Goal: Task Accomplishment & Management: Complete application form

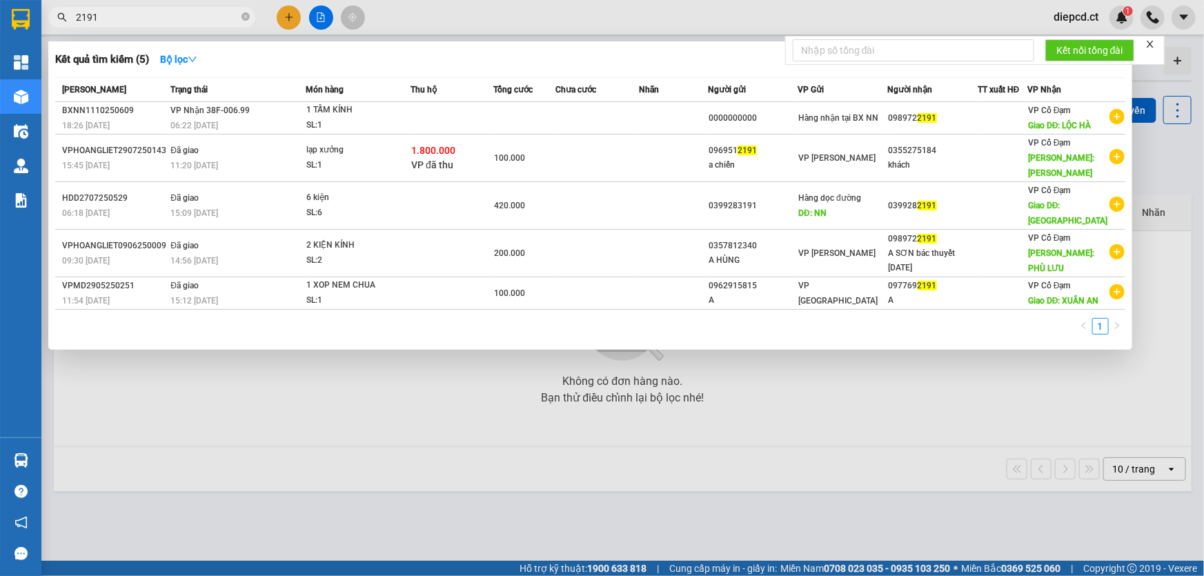
click at [127, 14] on input "2191" at bounding box center [157, 17] width 163 height 15
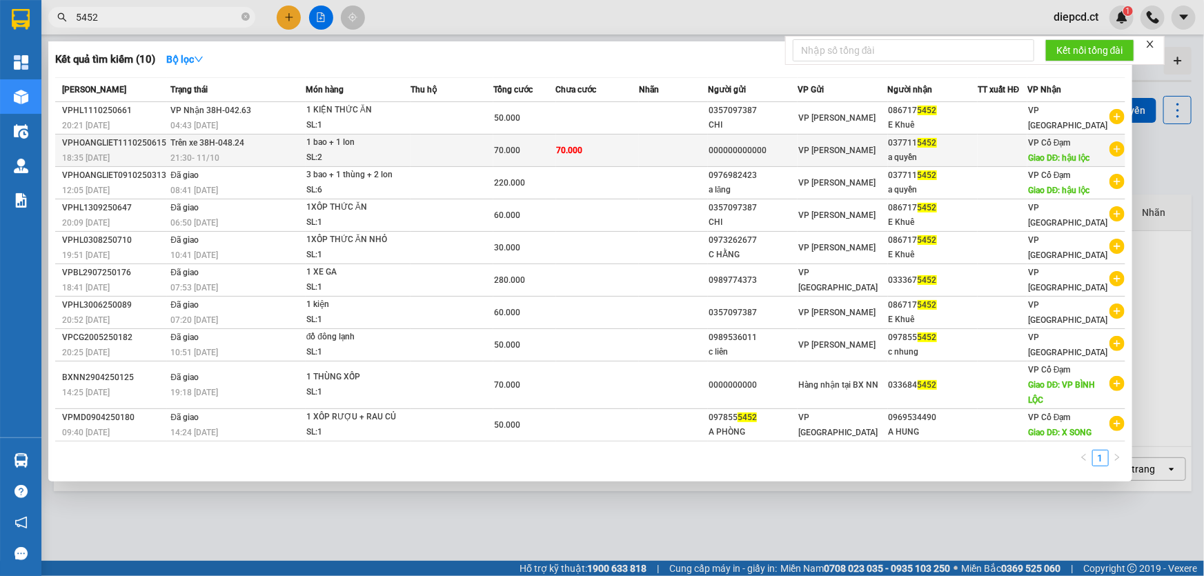
type input "5452"
click at [253, 150] on div "21:30 [DATE]" at bounding box center [237, 157] width 134 height 15
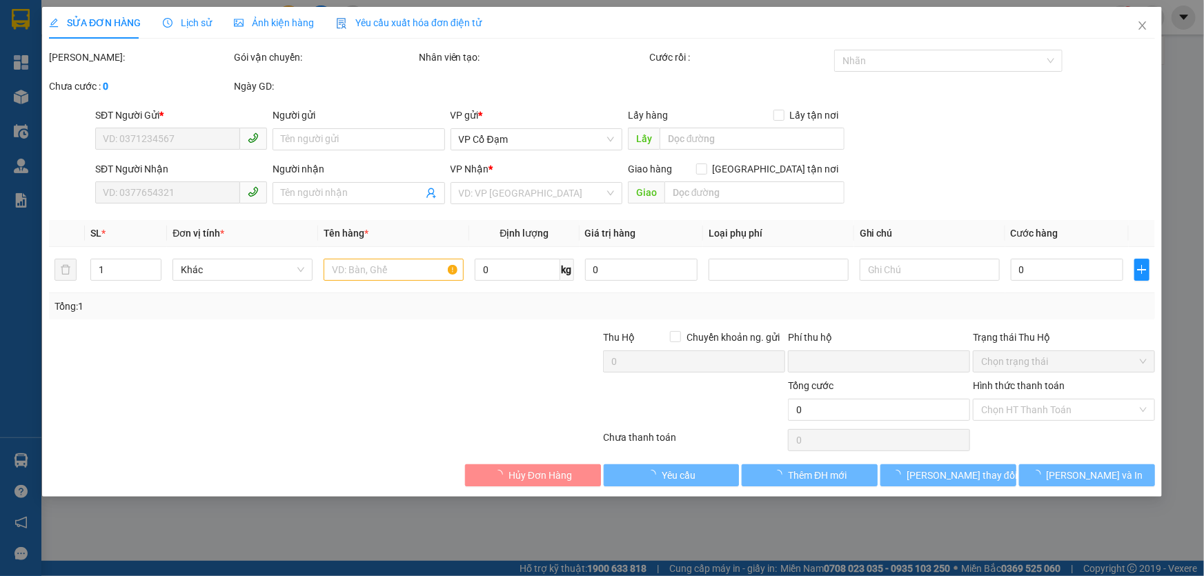
type input "000000000000"
type input "0377115452"
type input "a quyền"
type input "hậu lộc"
type input "0"
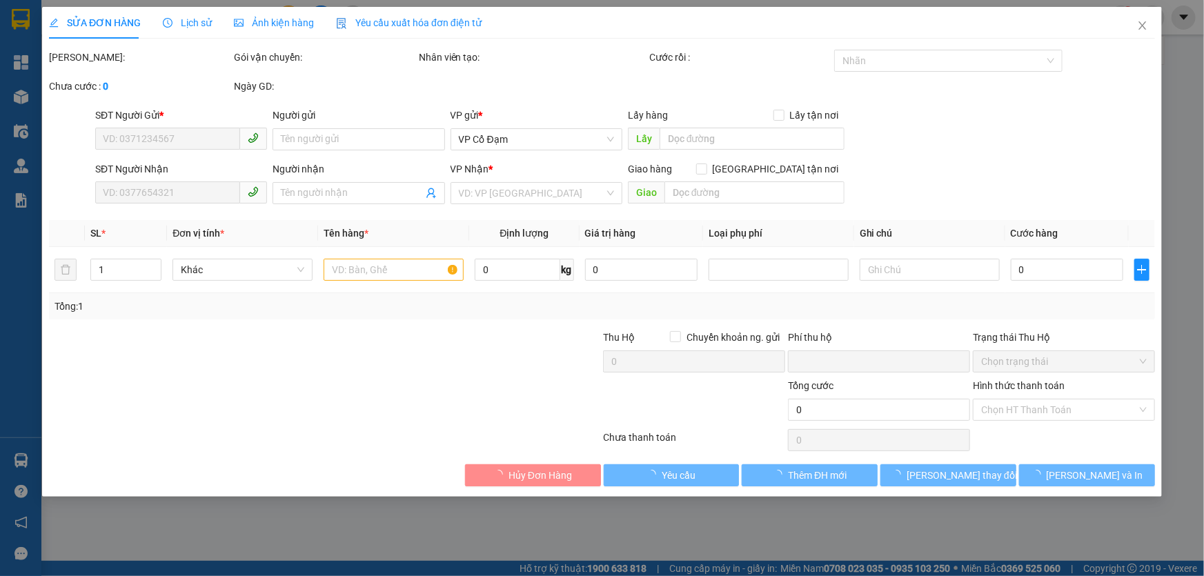
type input "70.000"
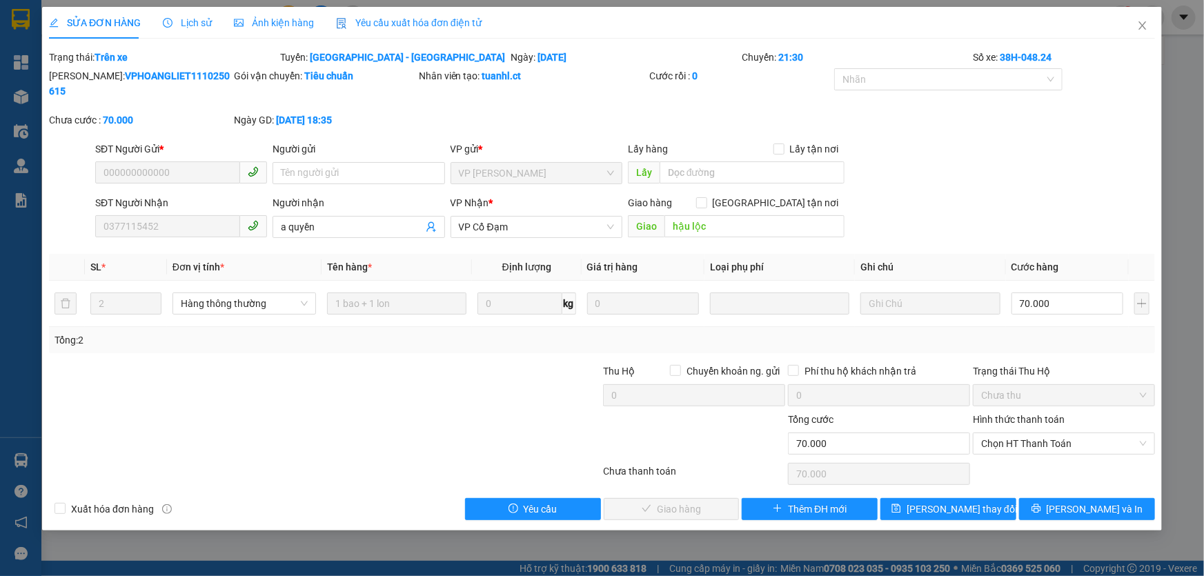
click at [171, 19] on span "Lịch sử" at bounding box center [187, 22] width 49 height 11
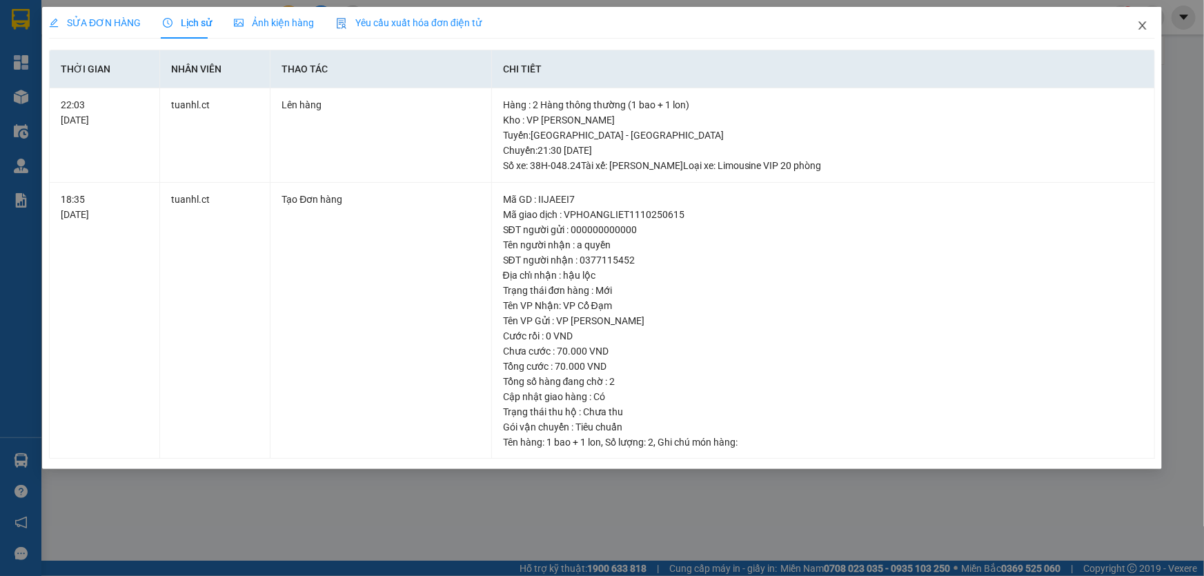
click at [1142, 27] on icon "close" at bounding box center [1143, 25] width 8 height 8
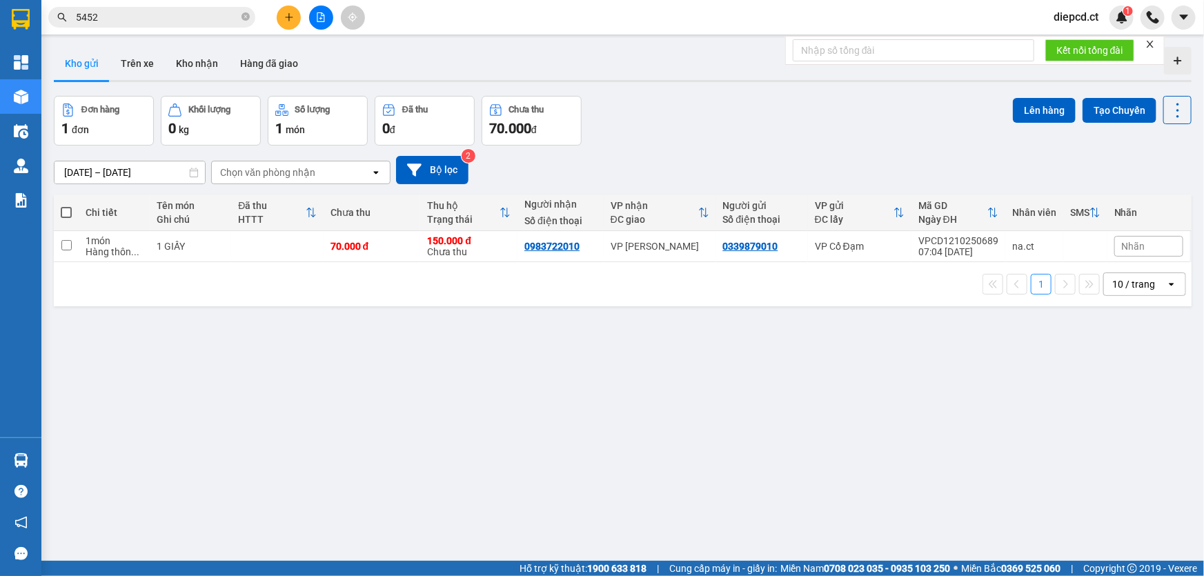
click at [106, 14] on input "5452" at bounding box center [157, 17] width 163 height 15
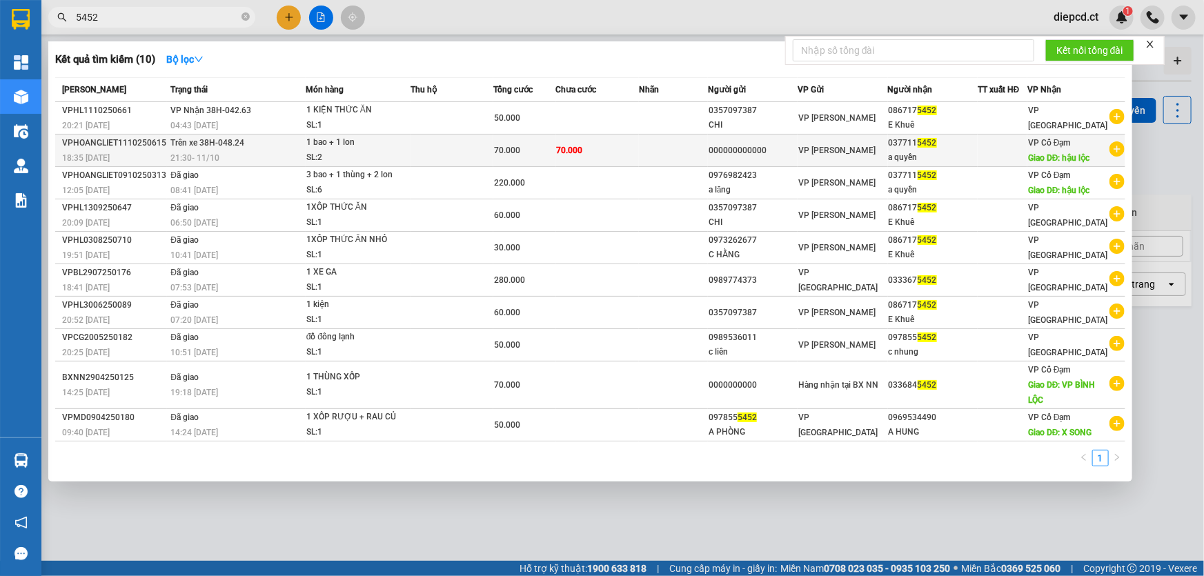
click at [235, 145] on span "Trên xe 38H-048.24" at bounding box center [207, 143] width 74 height 10
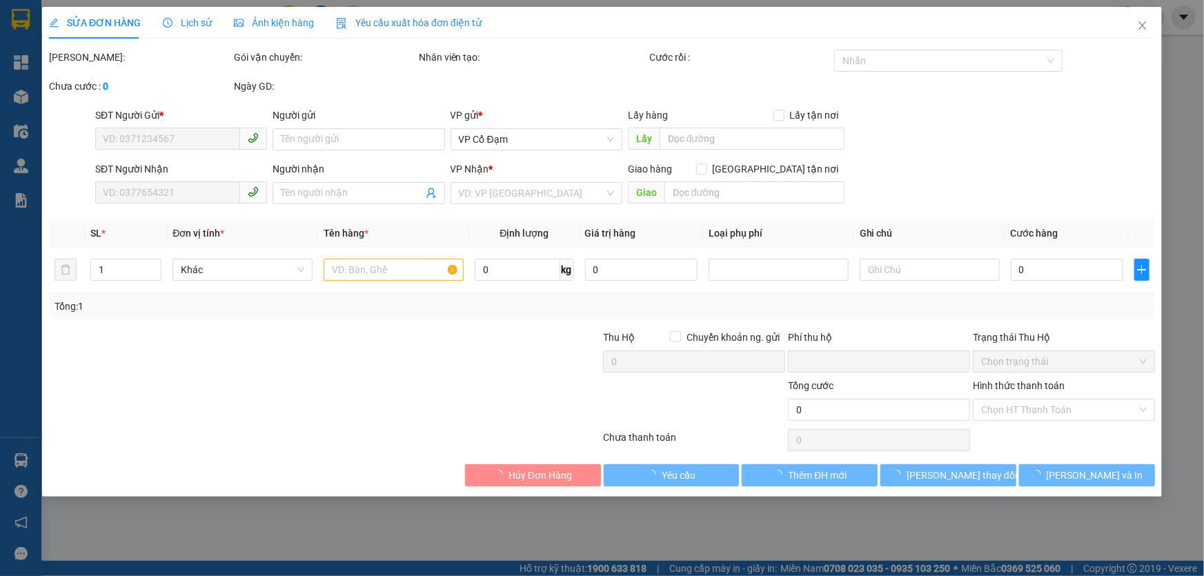
type input "000000000000"
type input "0377115452"
type input "a quyền"
type input "hậu lộc"
type input "0"
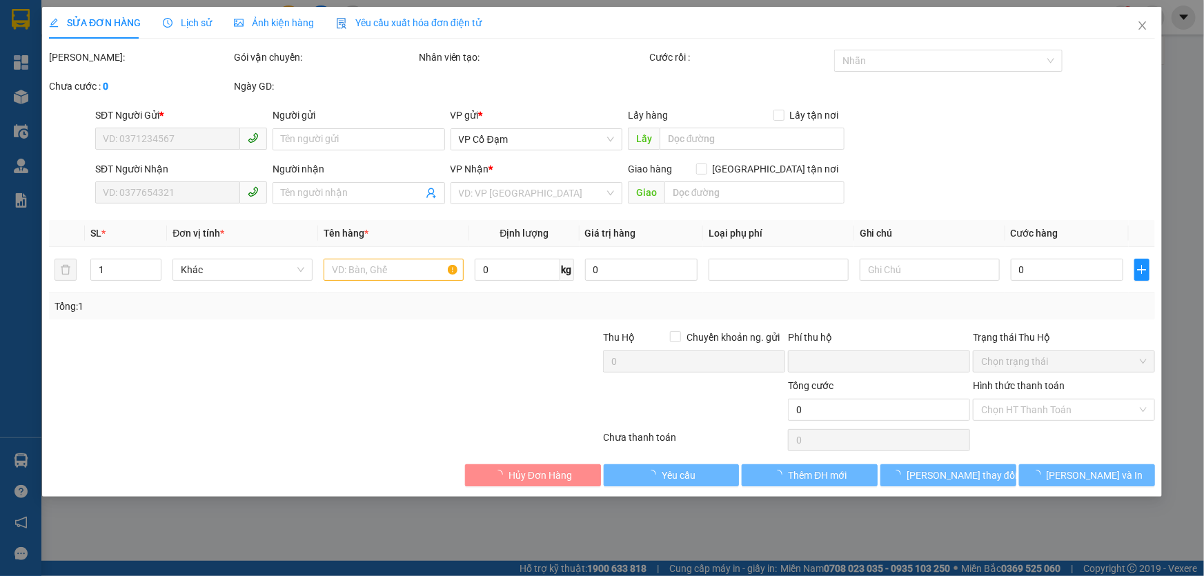
type input "70.000"
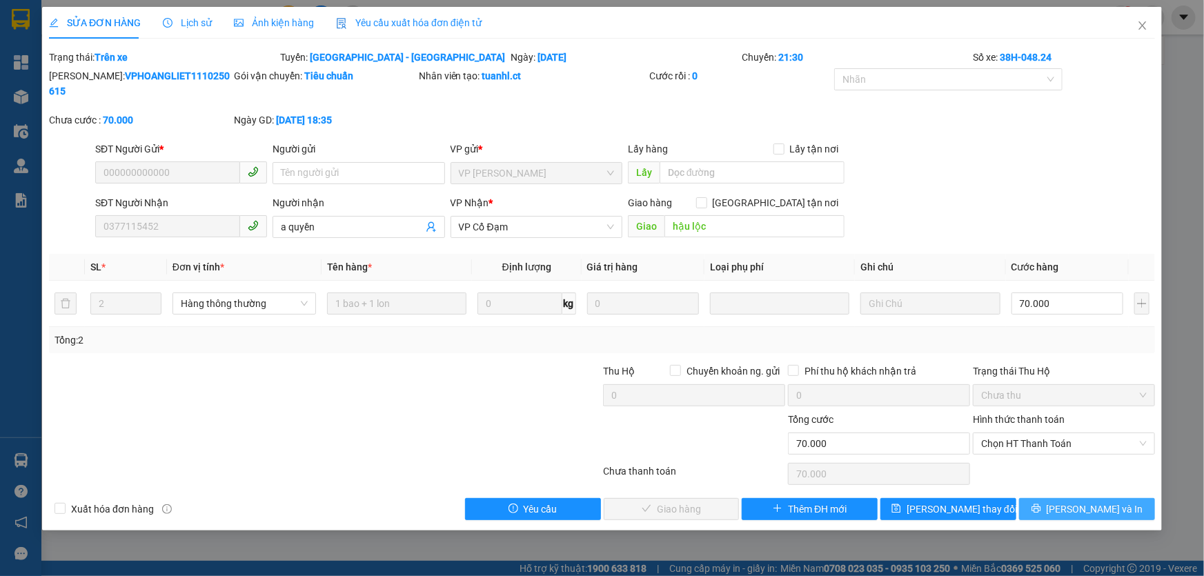
click at [1070, 498] on button "[PERSON_NAME] và In" at bounding box center [1087, 509] width 136 height 22
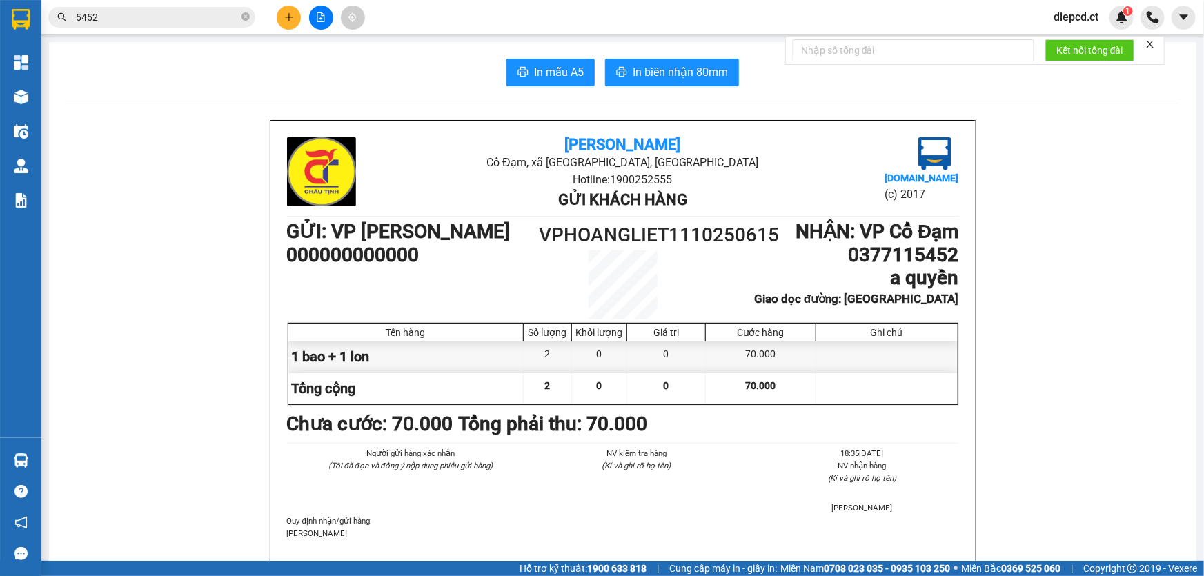
click at [121, 20] on input "5452" at bounding box center [157, 17] width 163 height 15
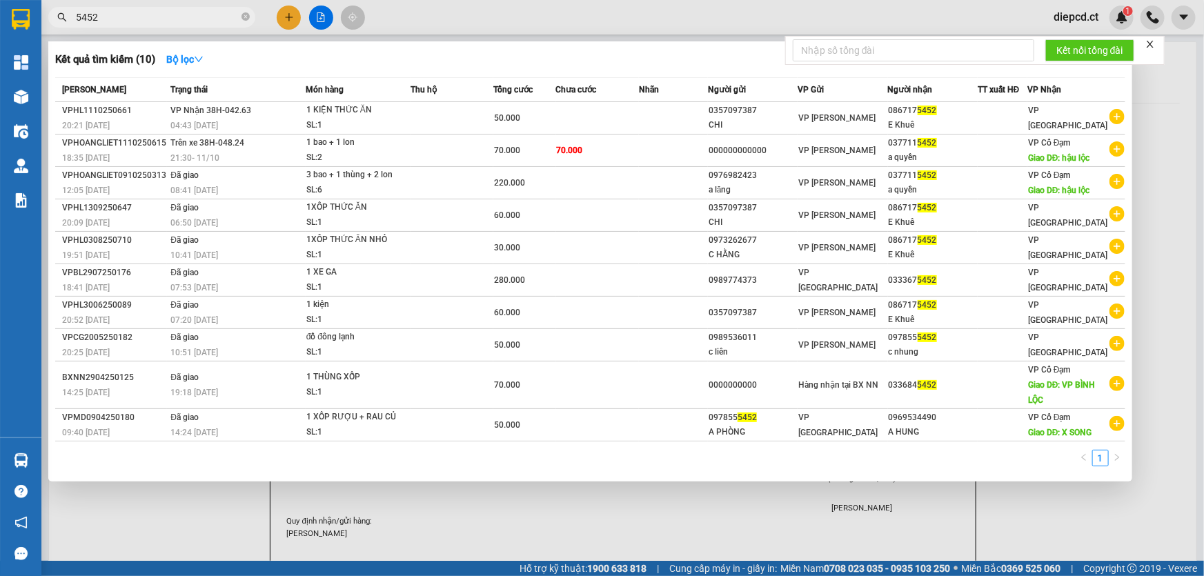
click at [121, 20] on input "5452" at bounding box center [157, 17] width 163 height 15
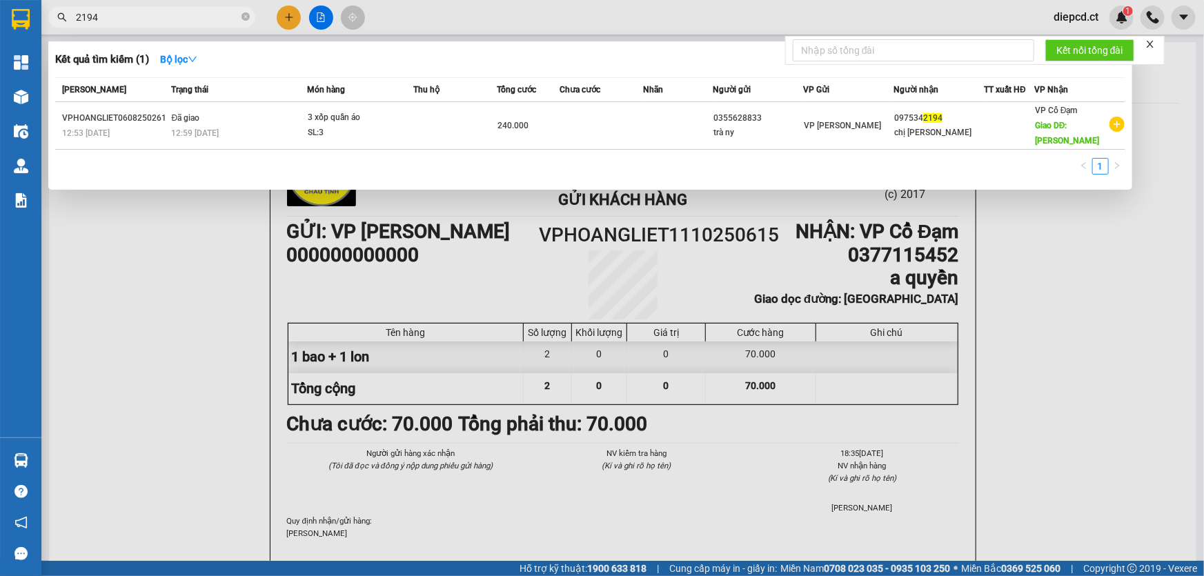
click at [146, 17] on input "2194" at bounding box center [157, 17] width 163 height 15
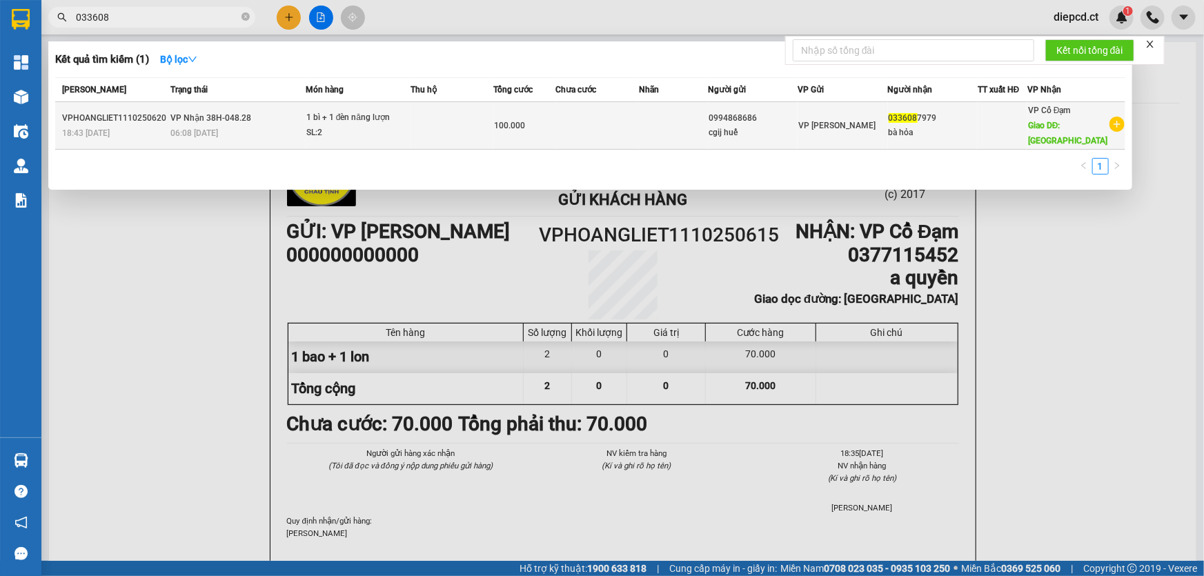
click at [212, 113] on span "VP Nhận 38H-048.28" at bounding box center [210, 118] width 81 height 10
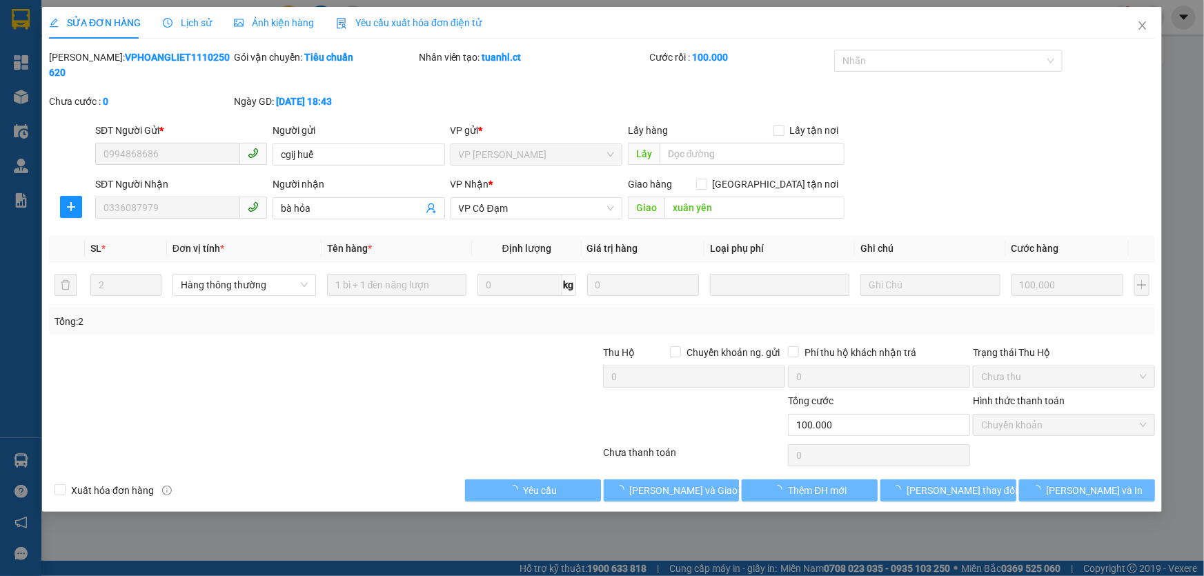
click at [186, 18] on span "Lịch sử" at bounding box center [187, 22] width 49 height 11
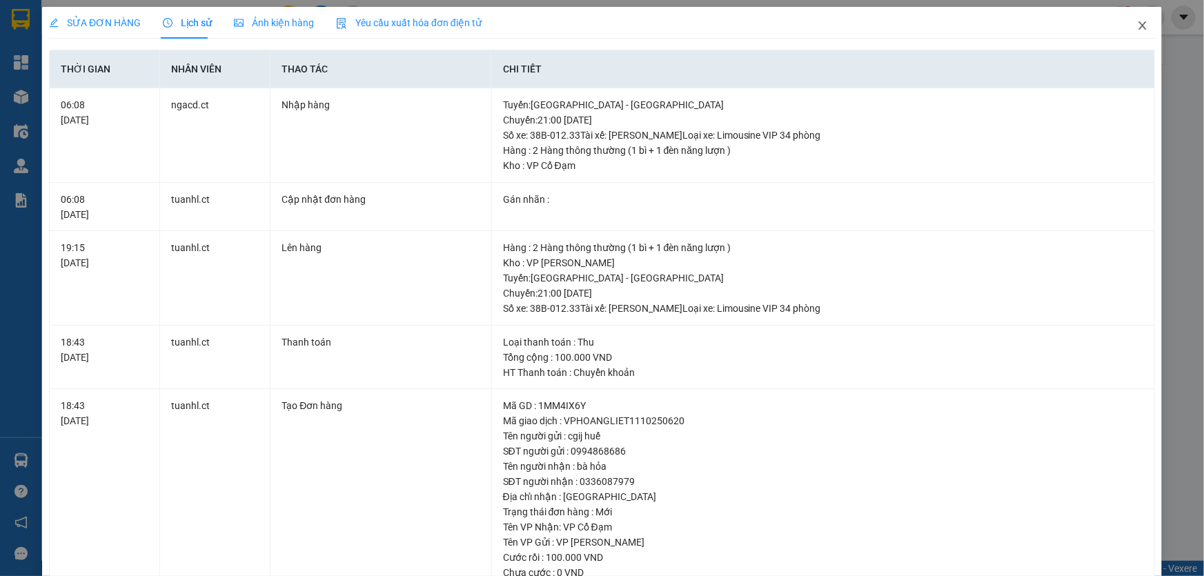
click at [1142, 28] on span "Close" at bounding box center [1143, 26] width 39 height 39
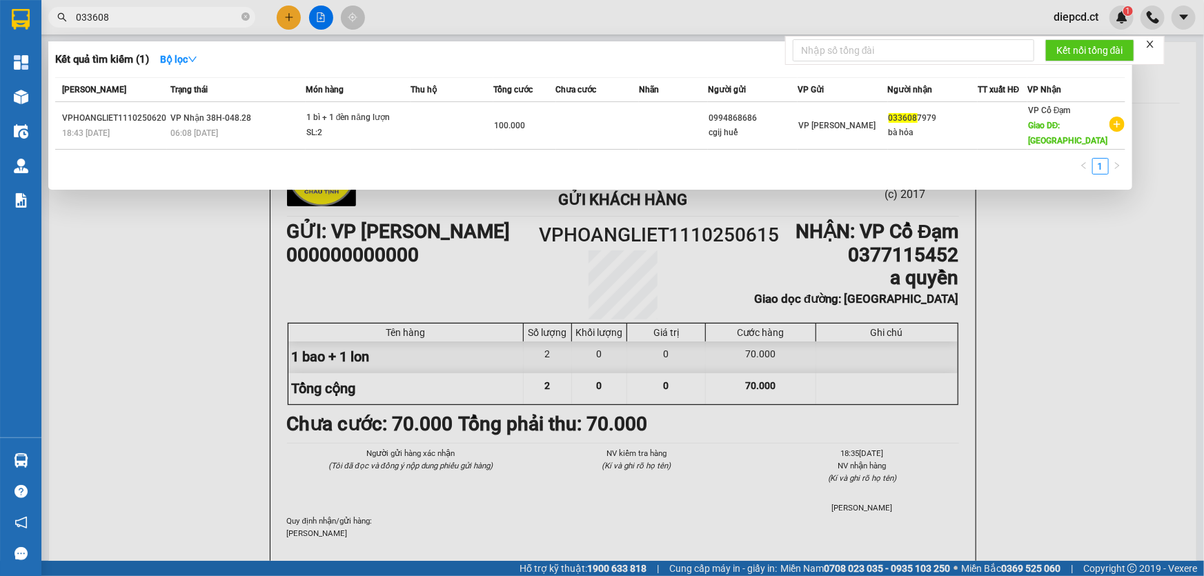
click at [129, 21] on input "033608" at bounding box center [157, 17] width 163 height 15
click at [459, 268] on div at bounding box center [602, 288] width 1204 height 576
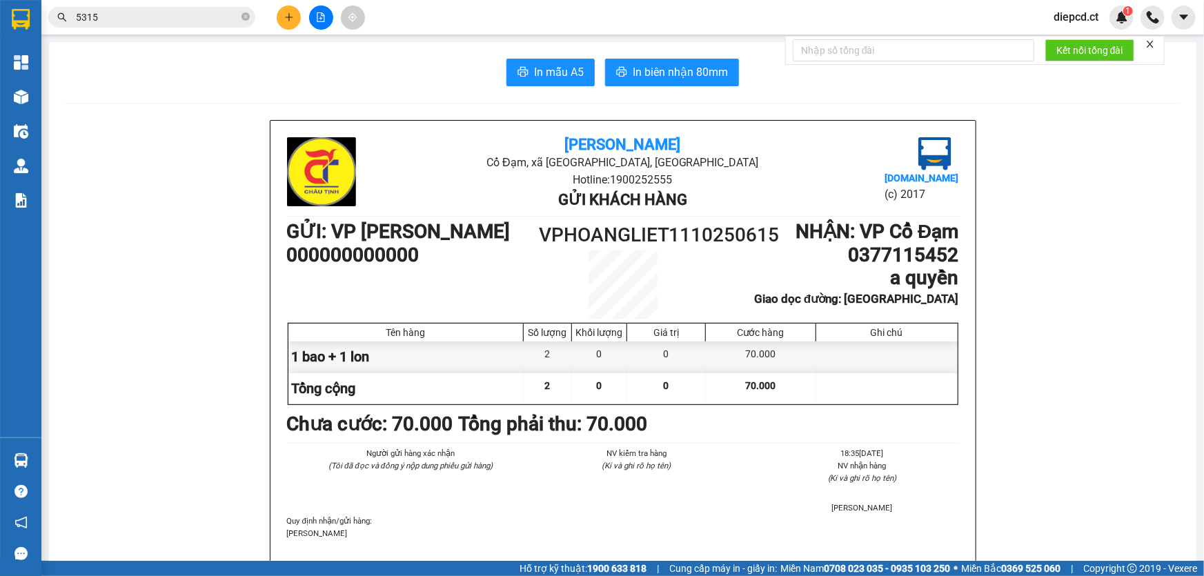
click at [126, 12] on input "5315" at bounding box center [157, 17] width 163 height 15
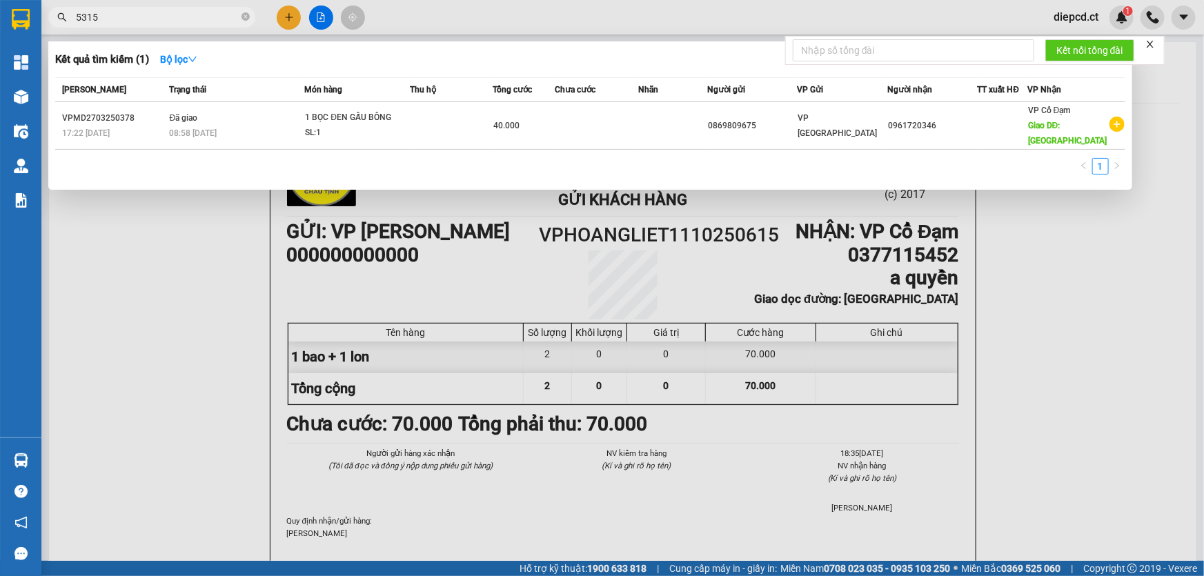
click at [124, 14] on input "5315" at bounding box center [157, 17] width 163 height 15
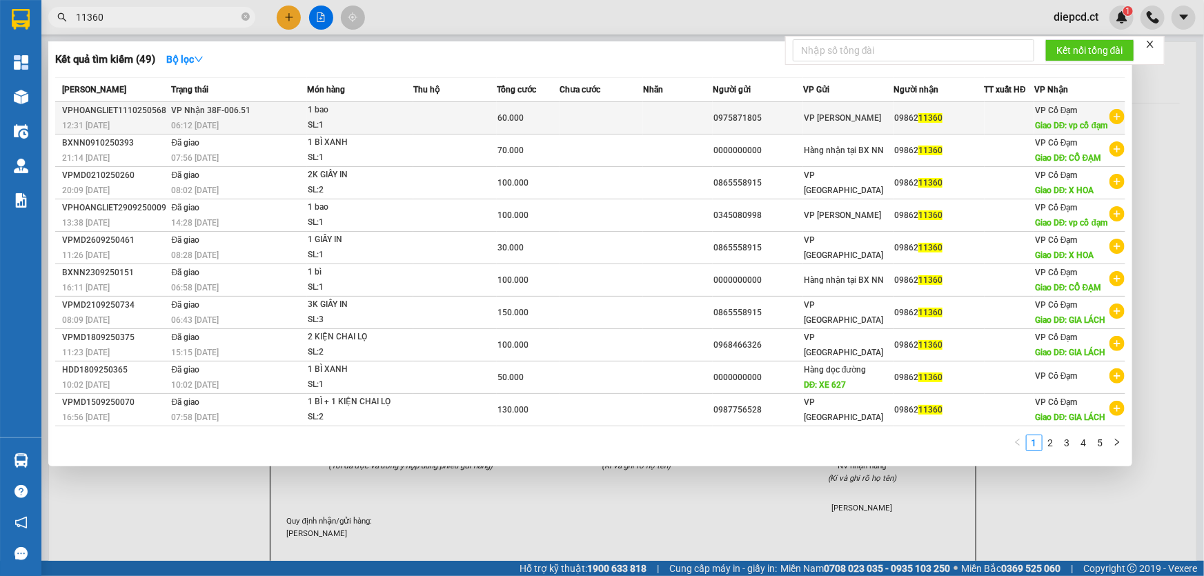
type input "11360"
click at [242, 115] on span "VP Nhận 38F-006.51" at bounding box center [211, 111] width 79 height 10
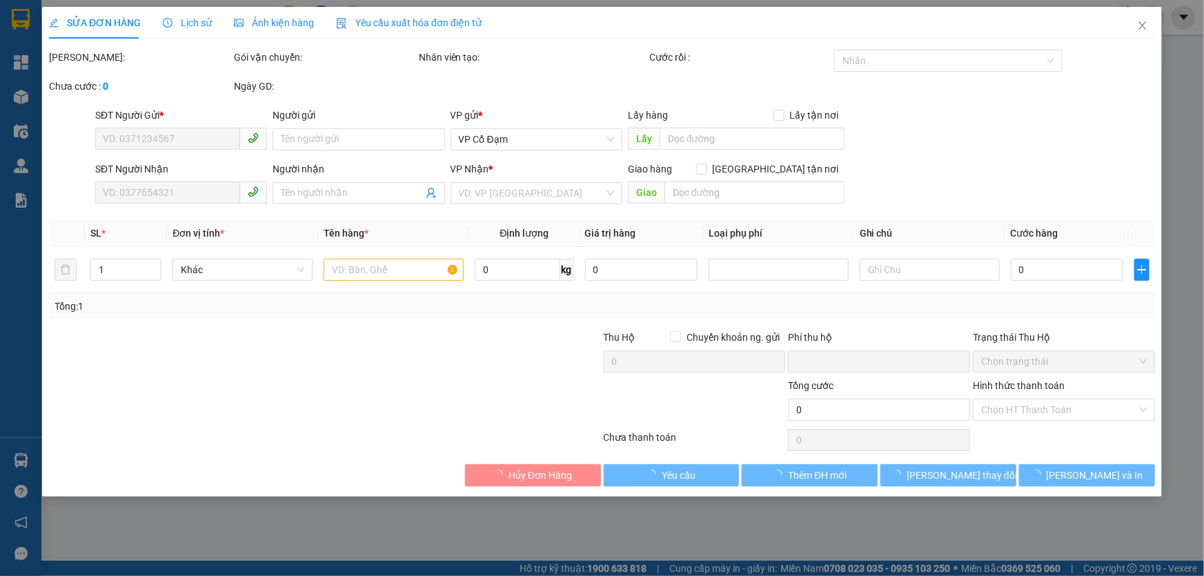
type input "0975871805"
type input "0986211360"
type input "vp cổ đạm"
type input "0"
type input "60.000"
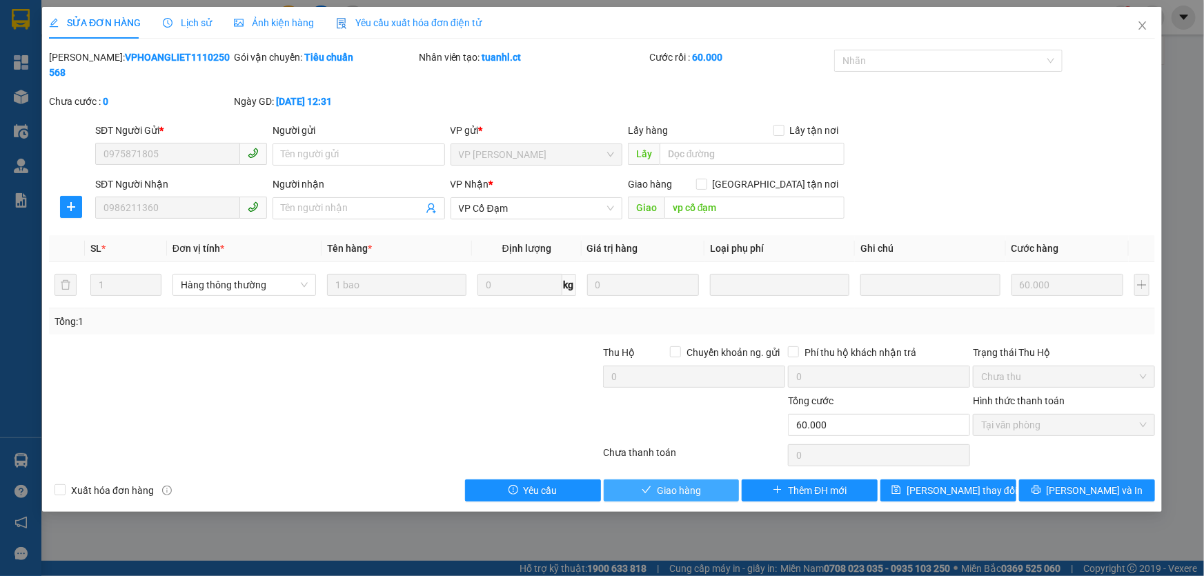
click at [665, 483] on span "Giao hàng" at bounding box center [679, 490] width 44 height 15
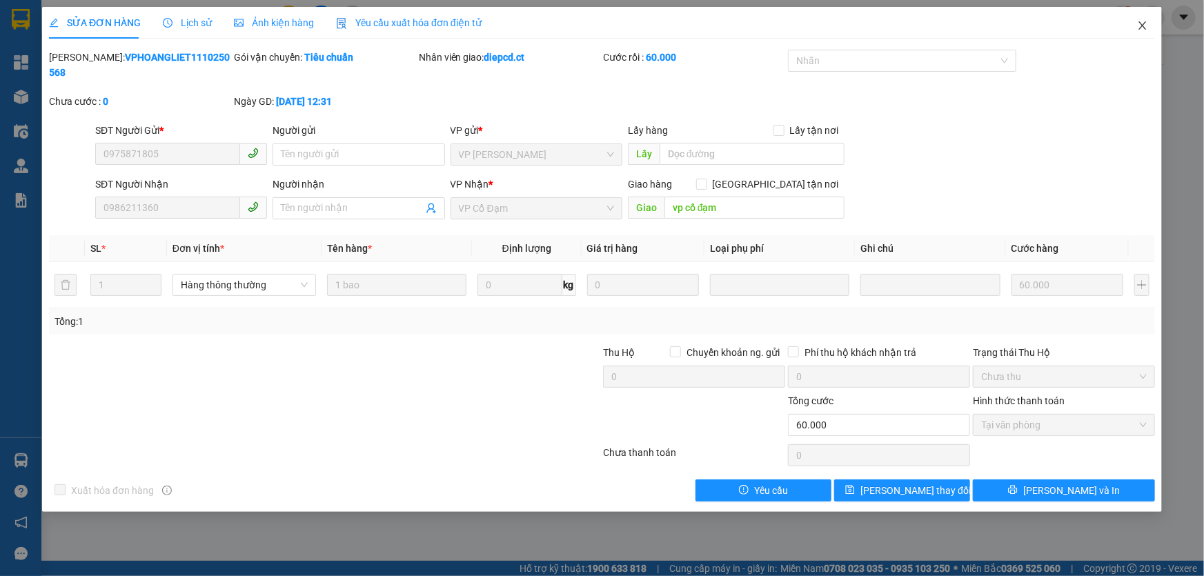
click at [1139, 28] on icon "close" at bounding box center [1142, 25] width 11 height 11
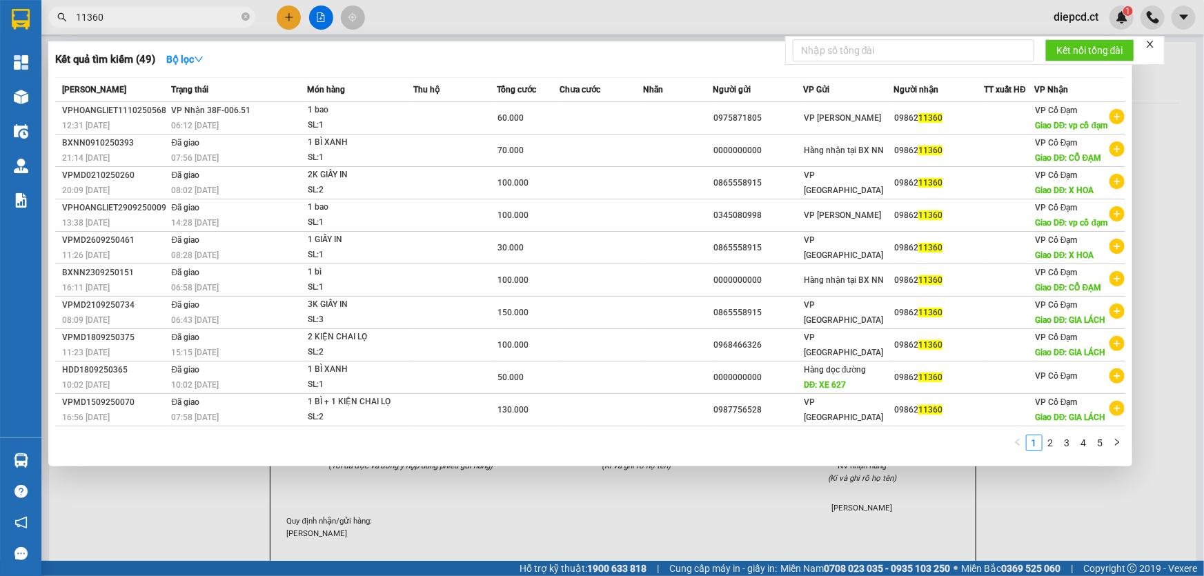
click at [131, 21] on input "11360" at bounding box center [157, 17] width 163 height 15
click at [248, 17] on icon "close-circle" at bounding box center [246, 16] width 8 height 8
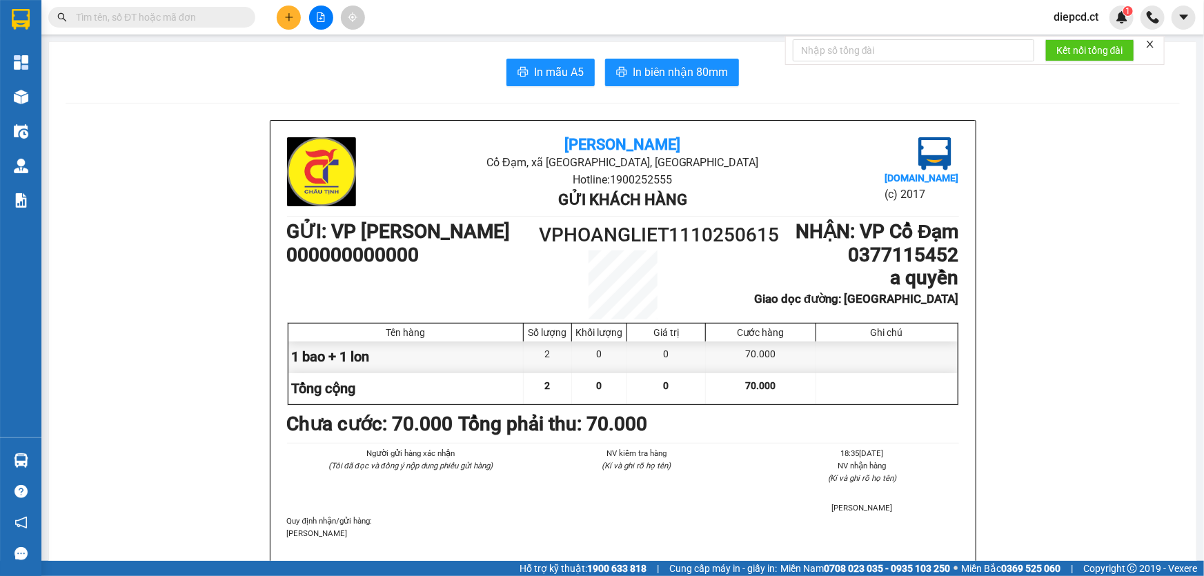
click at [172, 16] on input "text" at bounding box center [157, 17] width 163 height 15
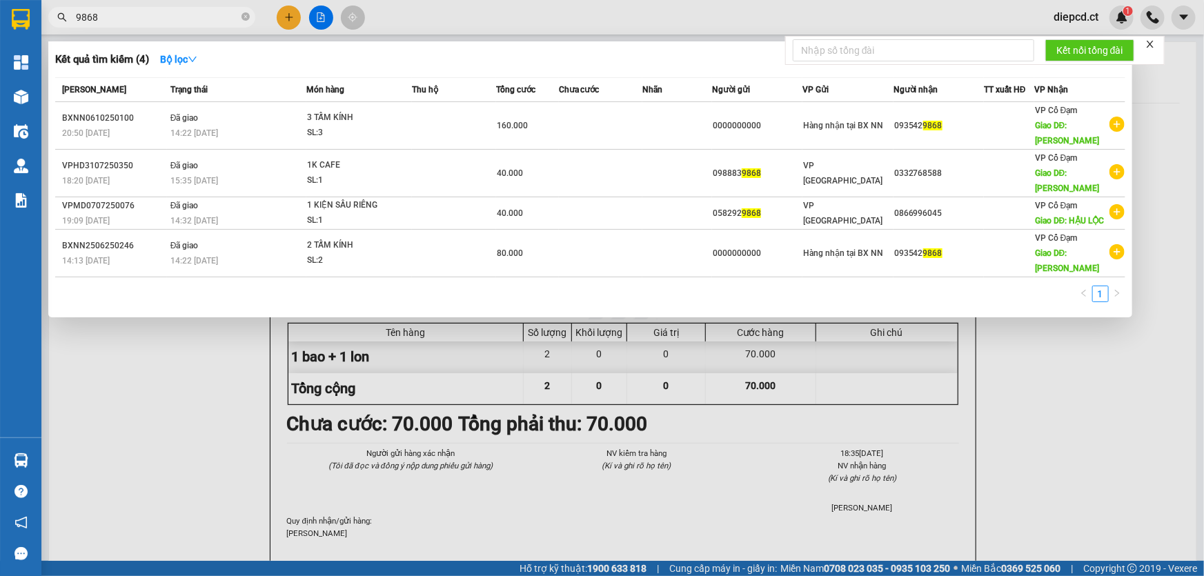
click at [124, 20] on input "9868" at bounding box center [157, 17] width 163 height 15
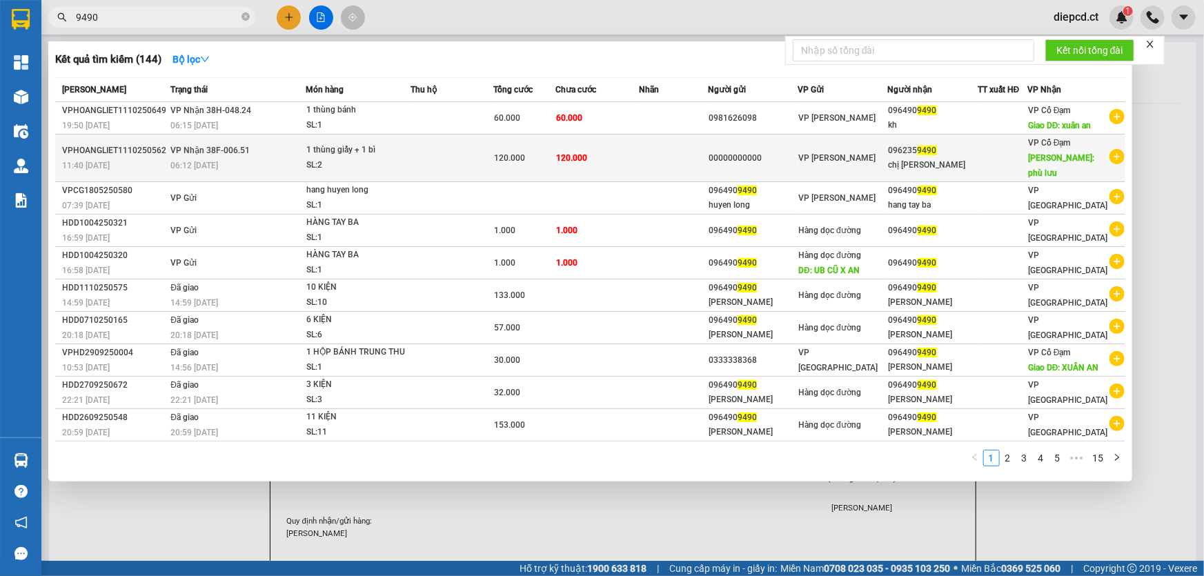
type input "9490"
click at [237, 158] on div "06:12 [DATE]" at bounding box center [237, 165] width 134 height 15
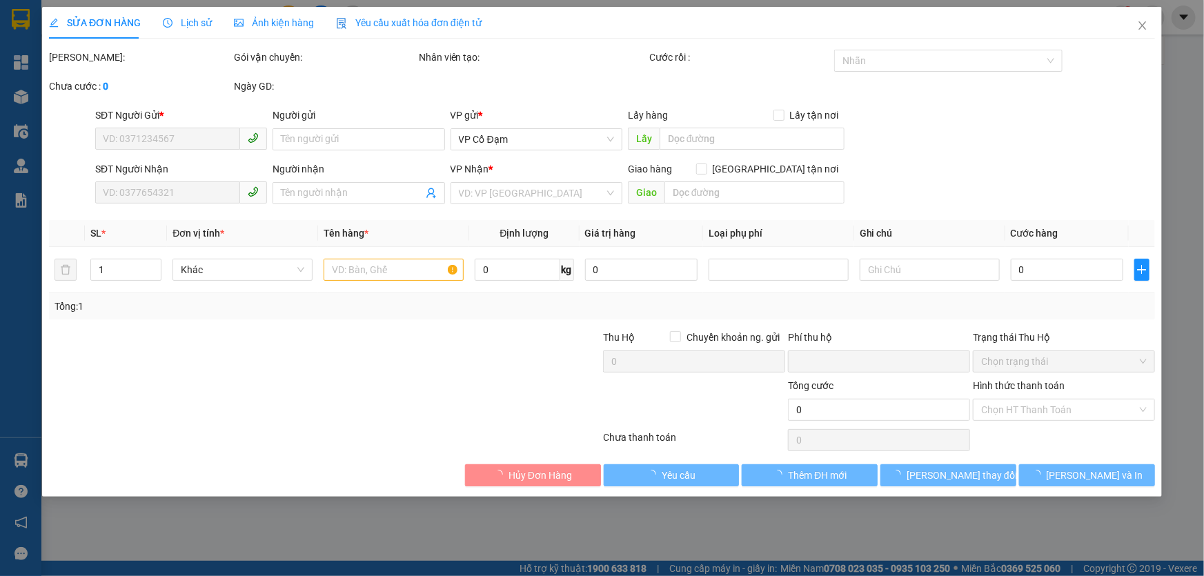
type input "00000000000"
type input "0962359490"
type input "chị phương"
type input "phù lưu"
type input "0"
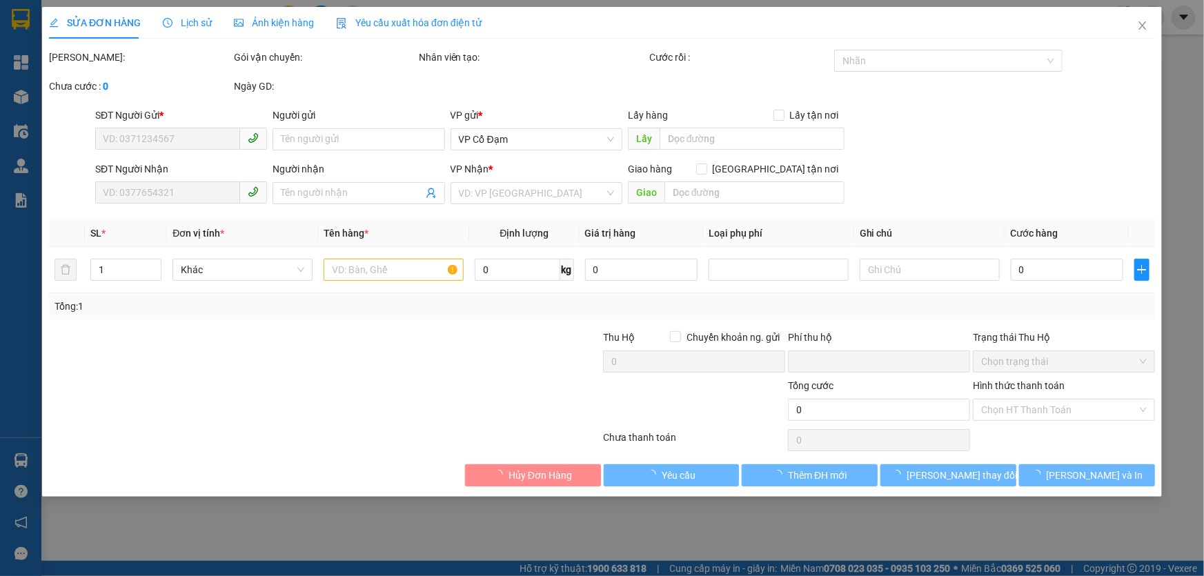
type input "120.000"
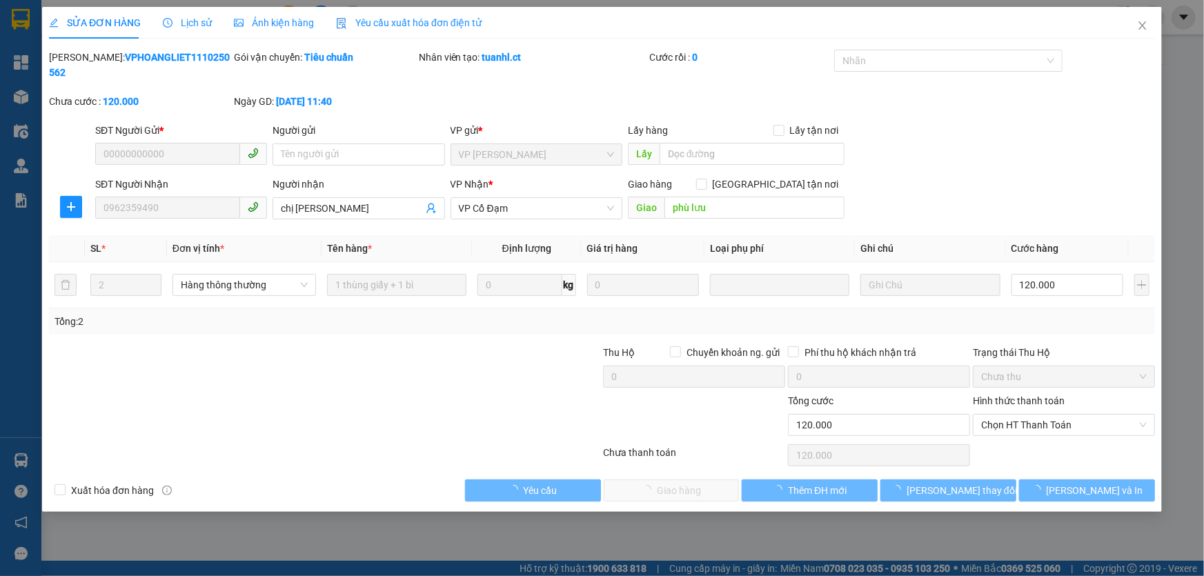
click at [187, 21] on span "Lịch sử" at bounding box center [187, 22] width 49 height 11
